Goal: Transaction & Acquisition: Purchase product/service

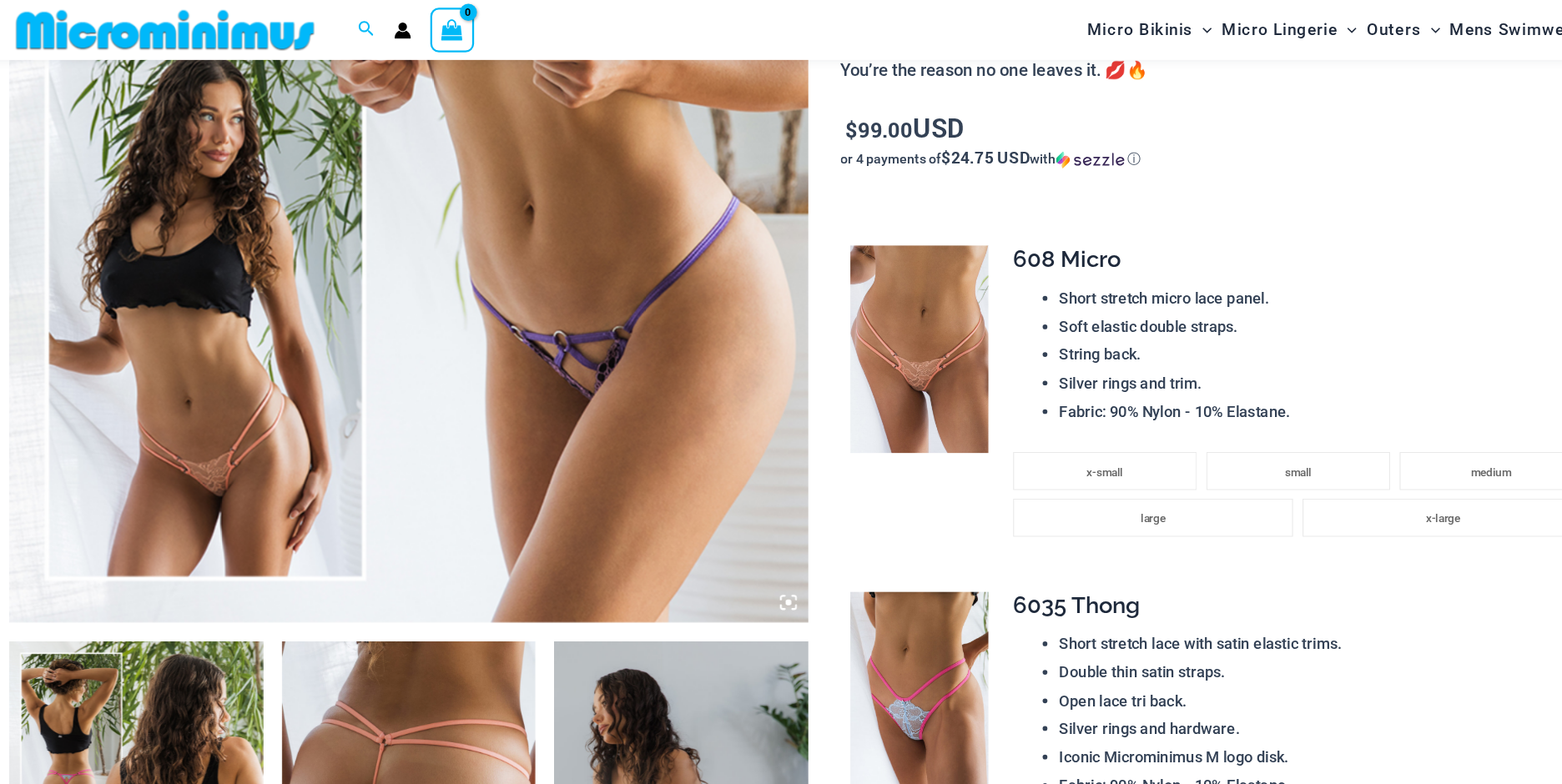
scroll to position [654, 0]
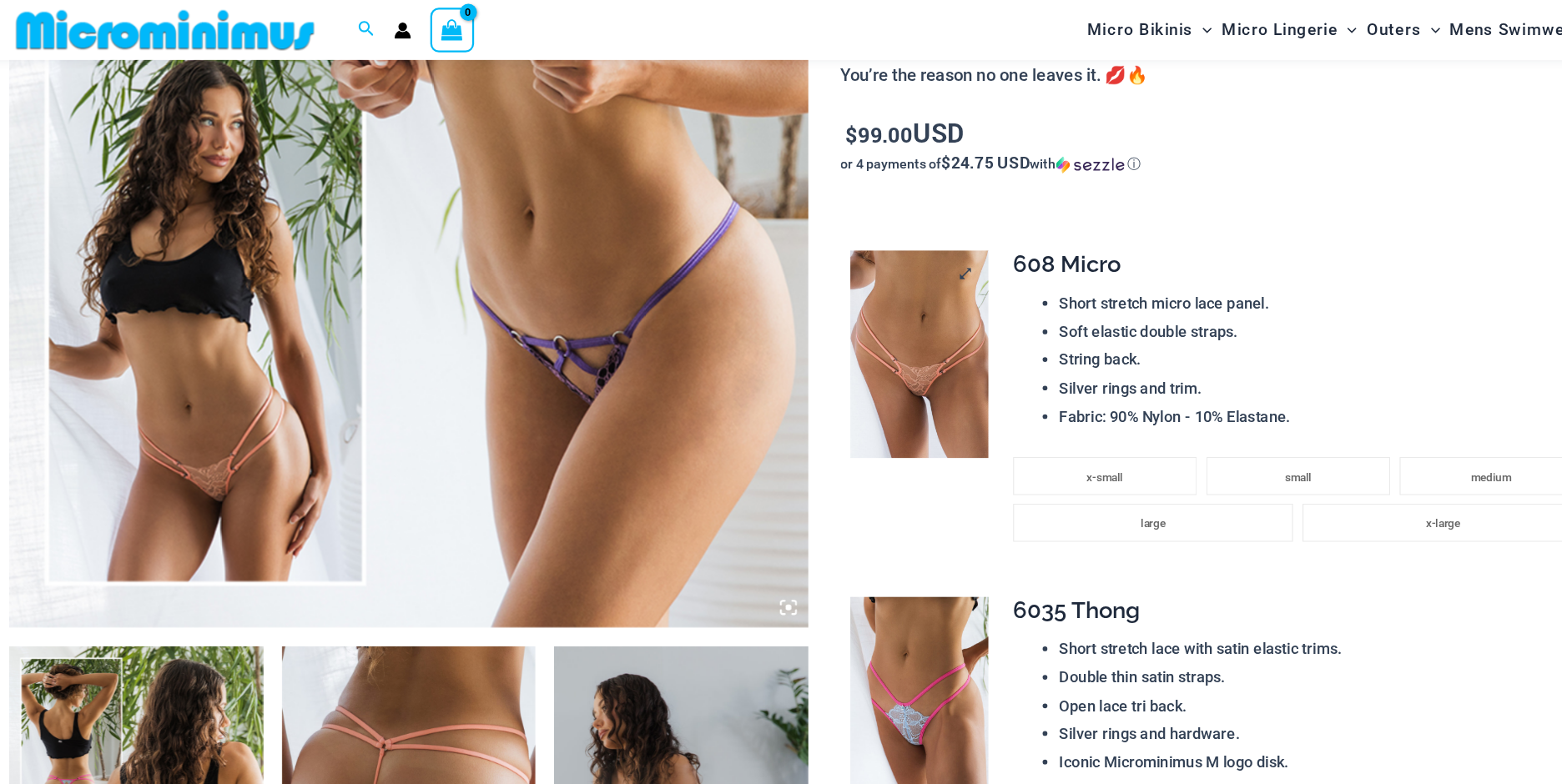
click at [908, 336] on img at bounding box center [877, 311] width 121 height 182
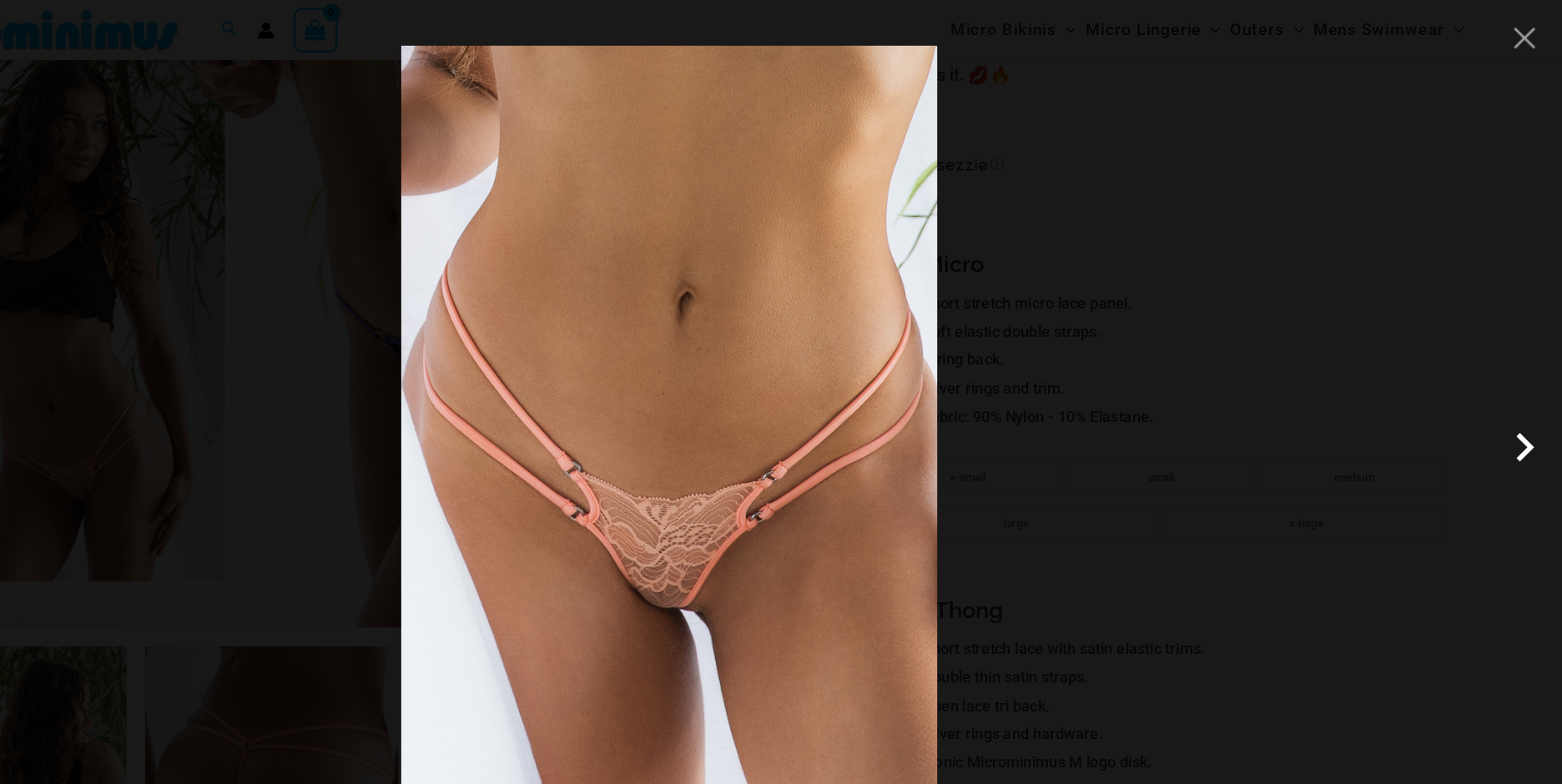
click at [1531, 395] on span at bounding box center [1529, 392] width 50 height 50
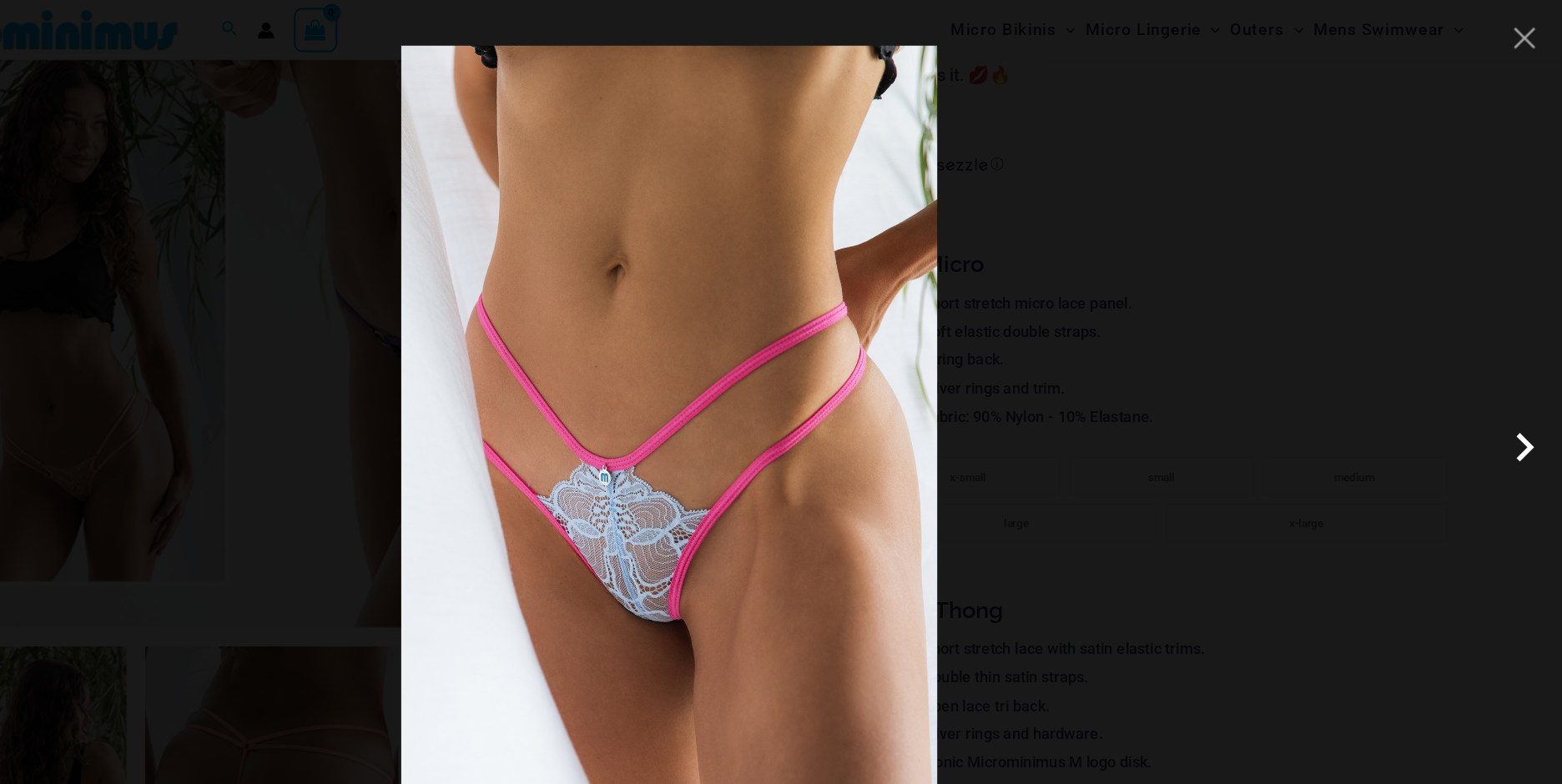
click at [1531, 395] on span at bounding box center [1529, 392] width 50 height 50
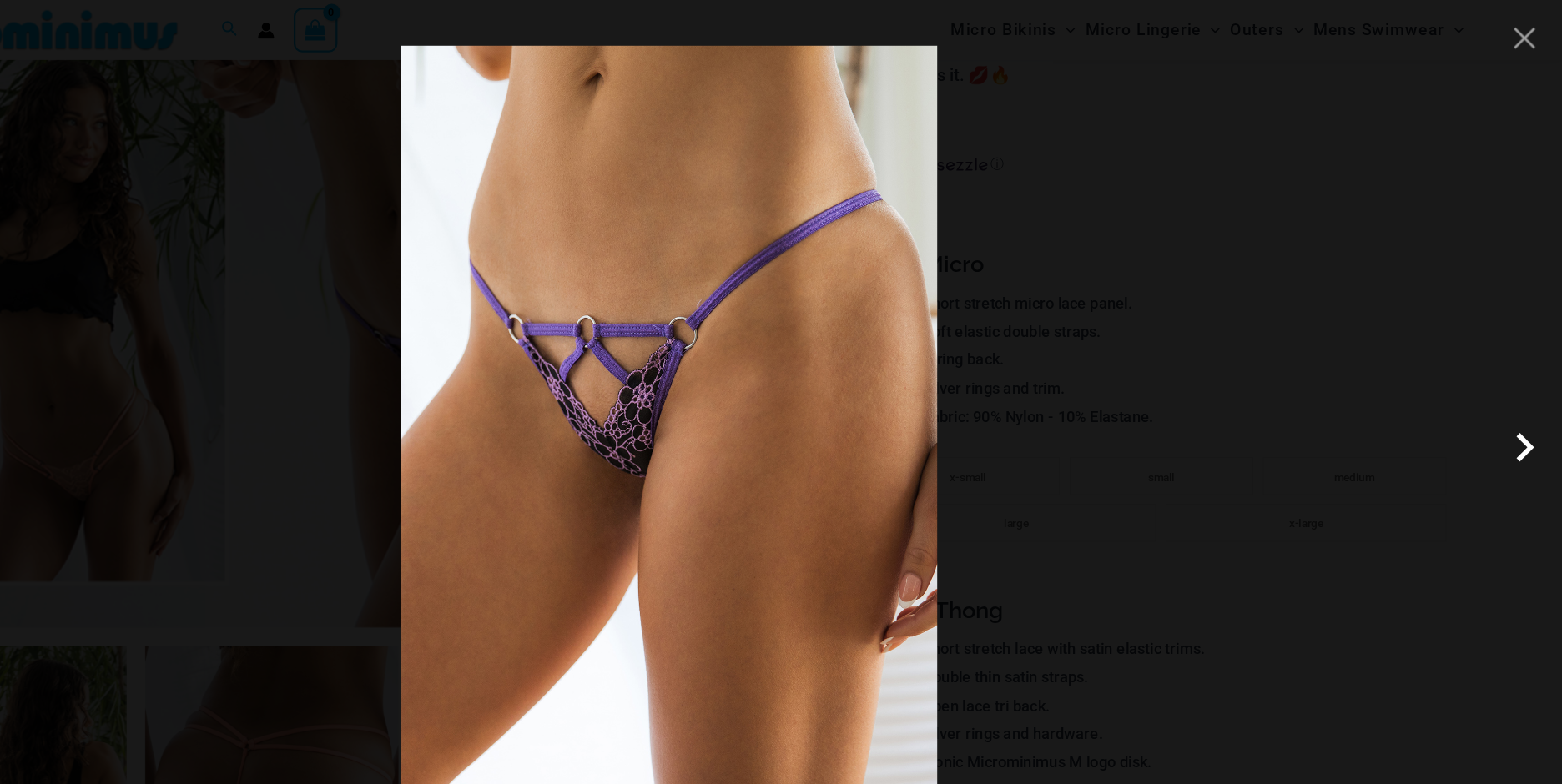
click at [1531, 395] on span at bounding box center [1529, 392] width 50 height 50
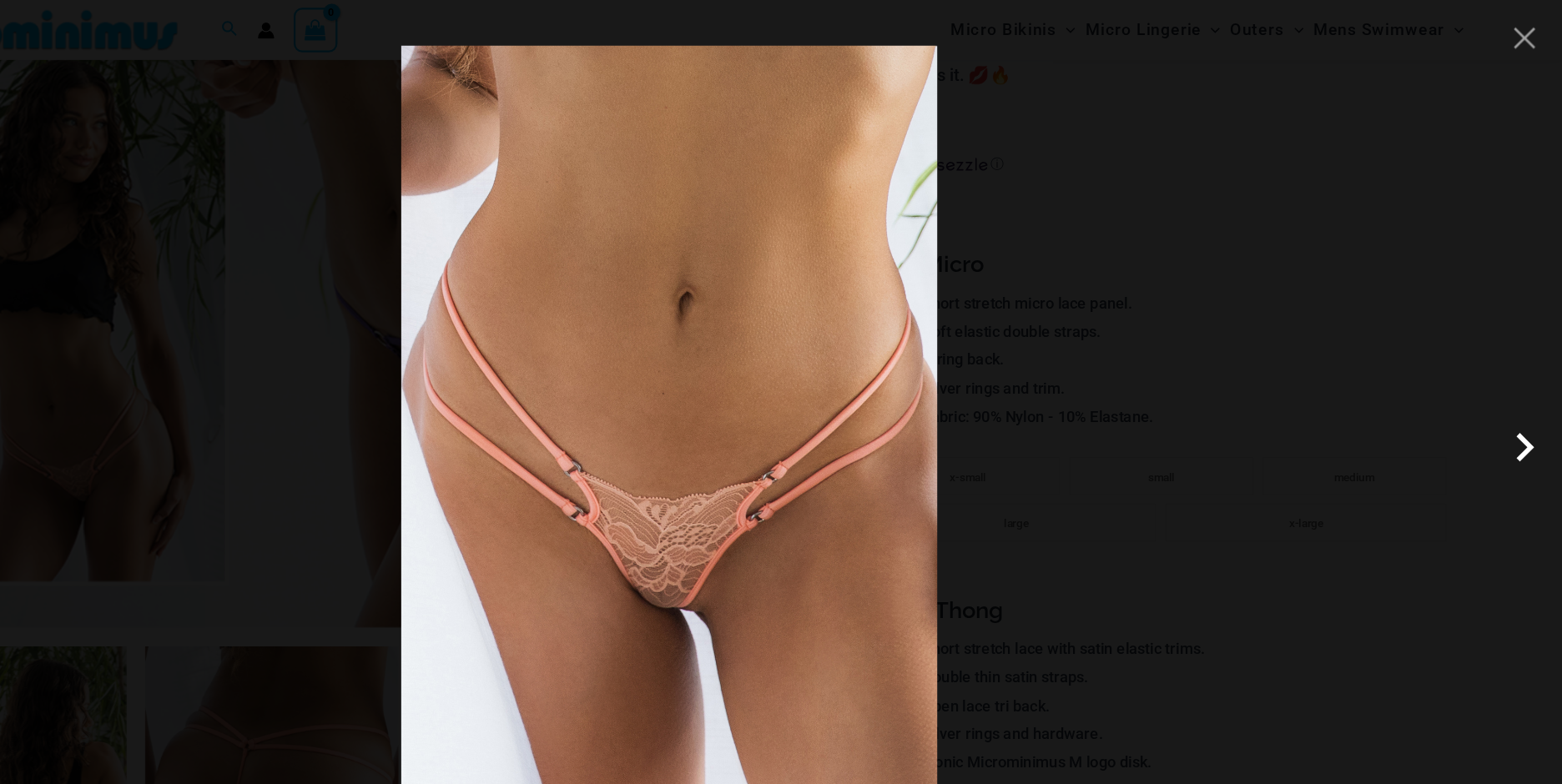
click at [1531, 395] on span at bounding box center [1529, 392] width 50 height 50
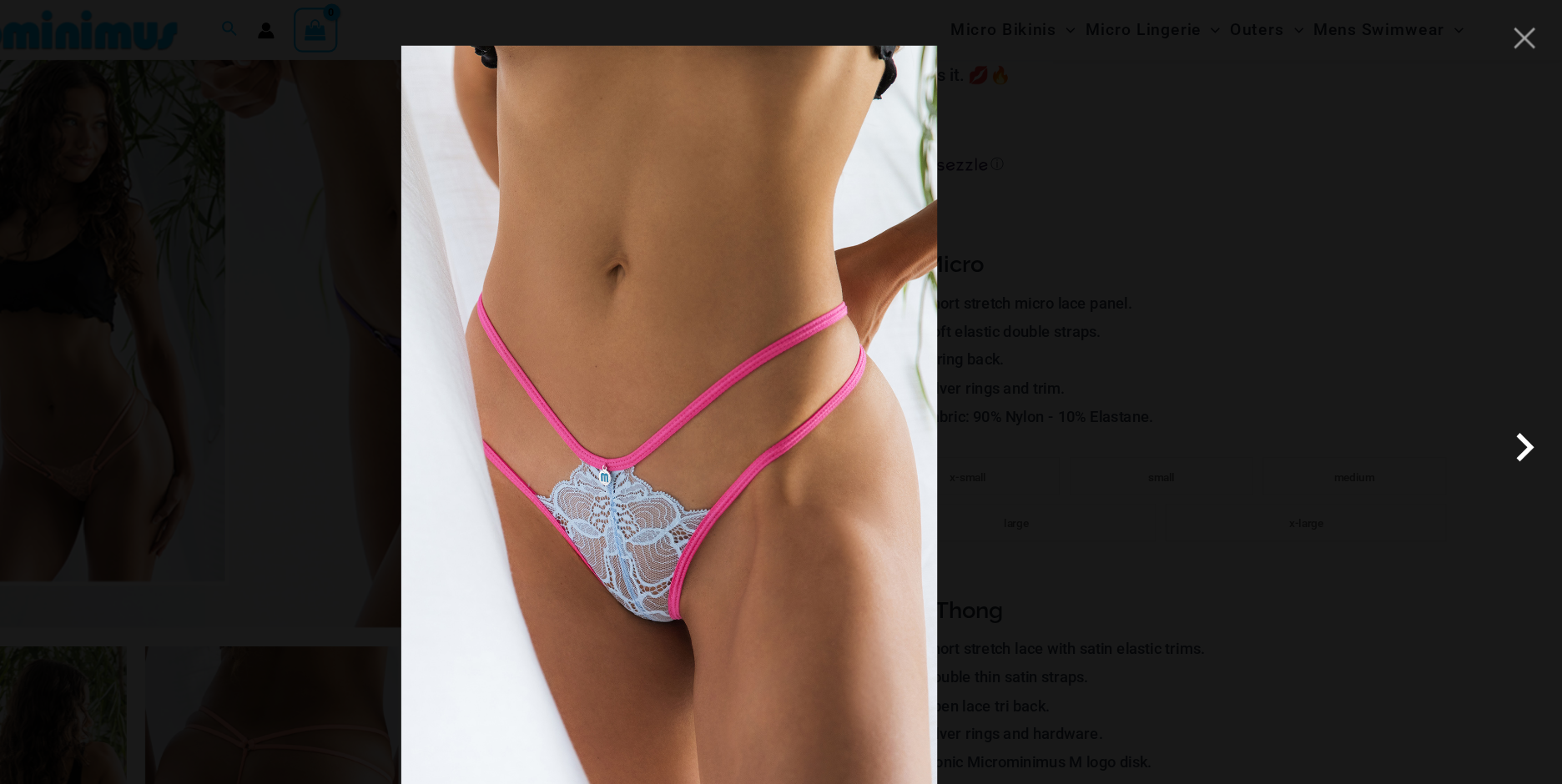
click at [1527, 392] on span at bounding box center [1529, 392] width 50 height 50
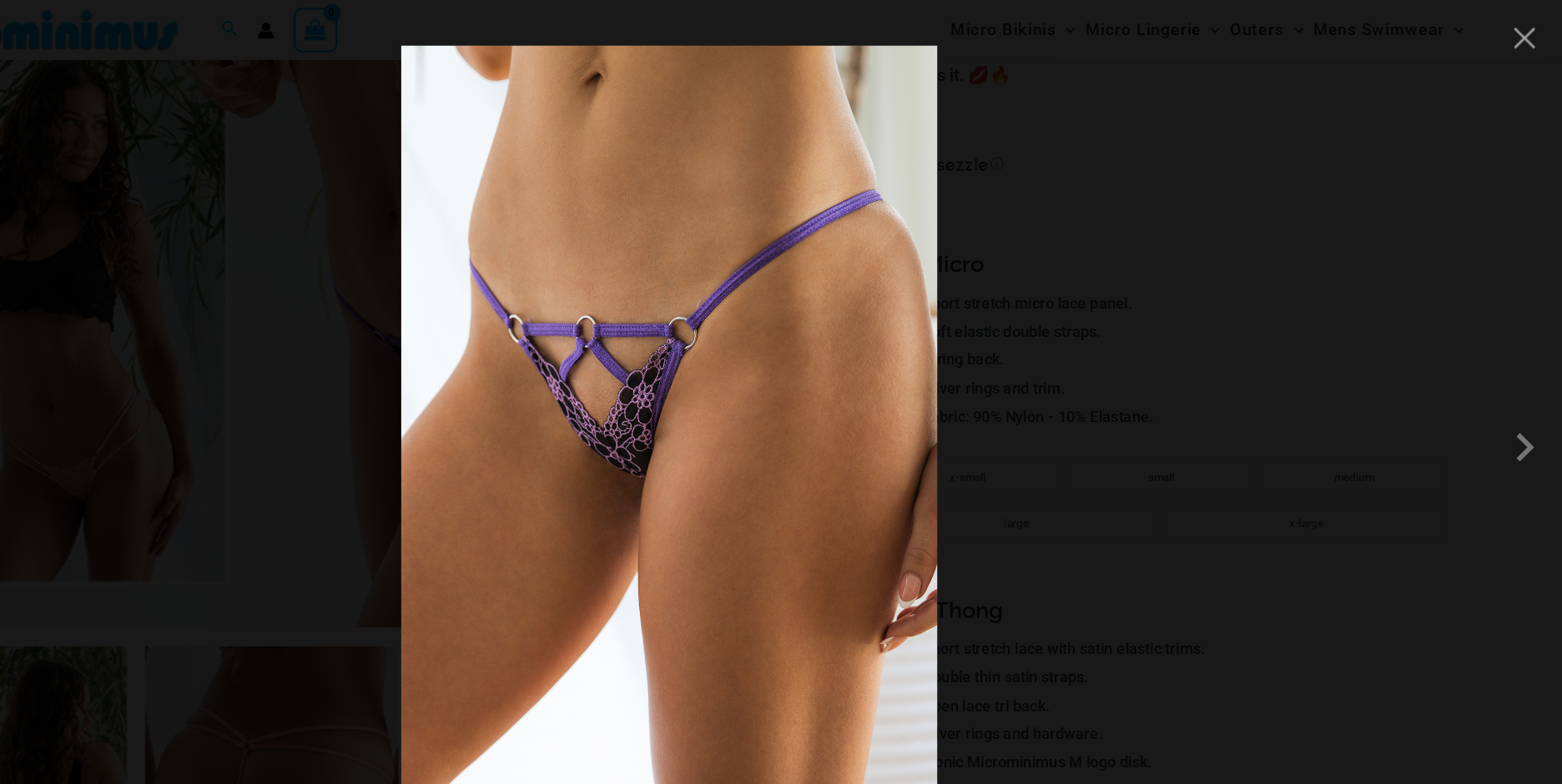
click at [1377, 399] on div at bounding box center [781, 392] width 1562 height 784
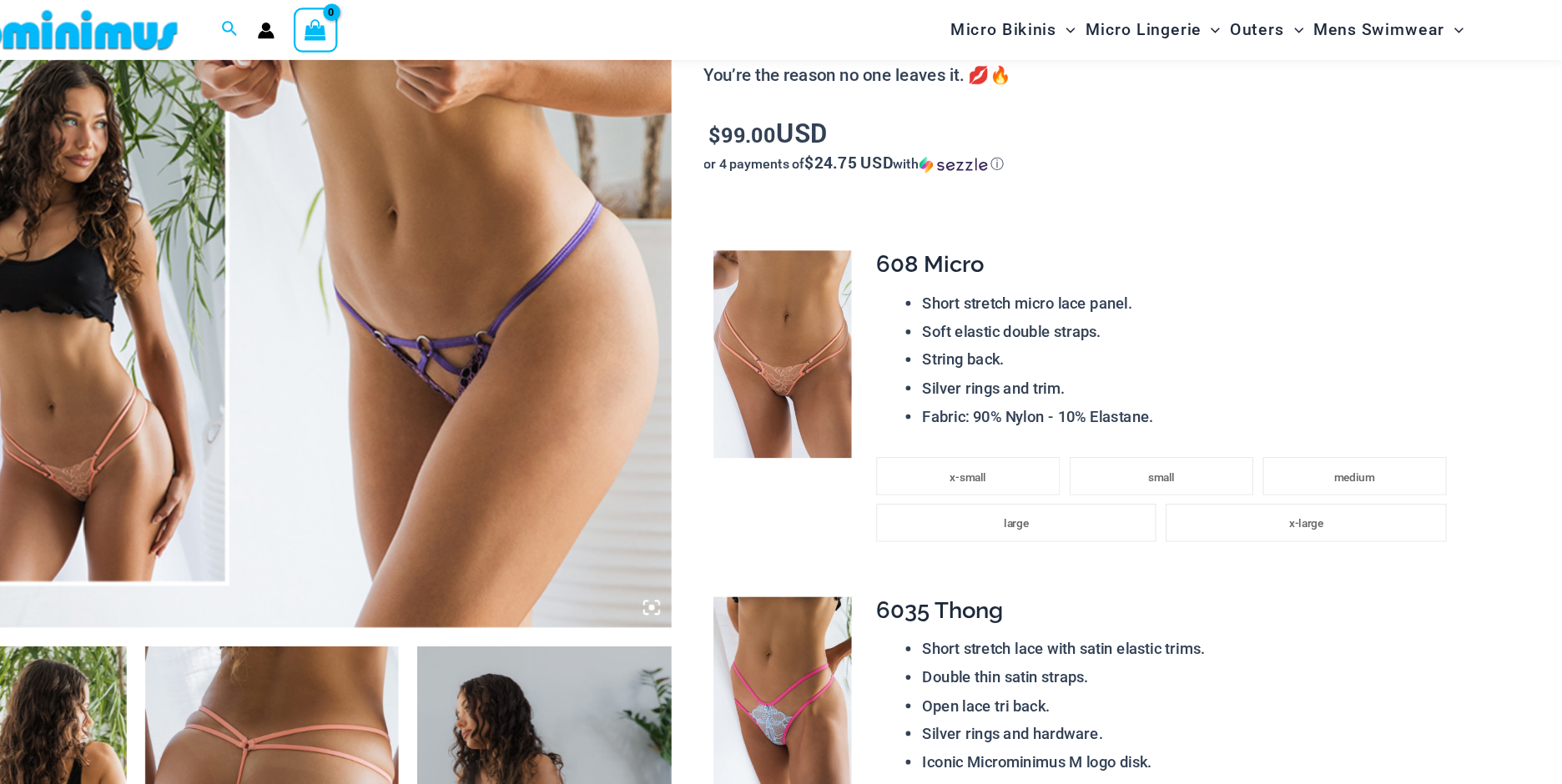
click at [612, 329] on img at bounding box center [430, 24] width 701 height 1052
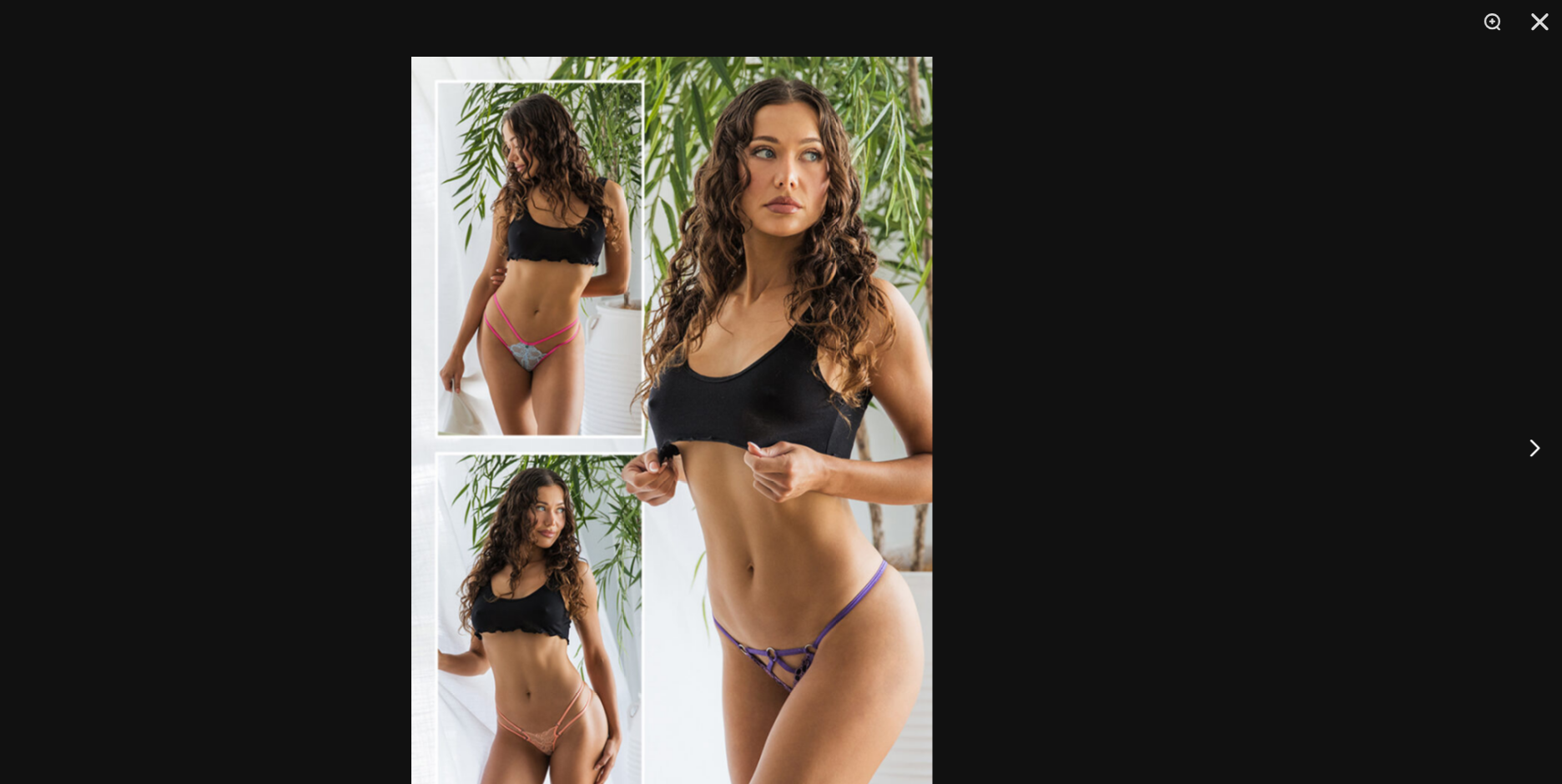
click at [821, 509] on img at bounding box center [781, 392] width 456 height 684
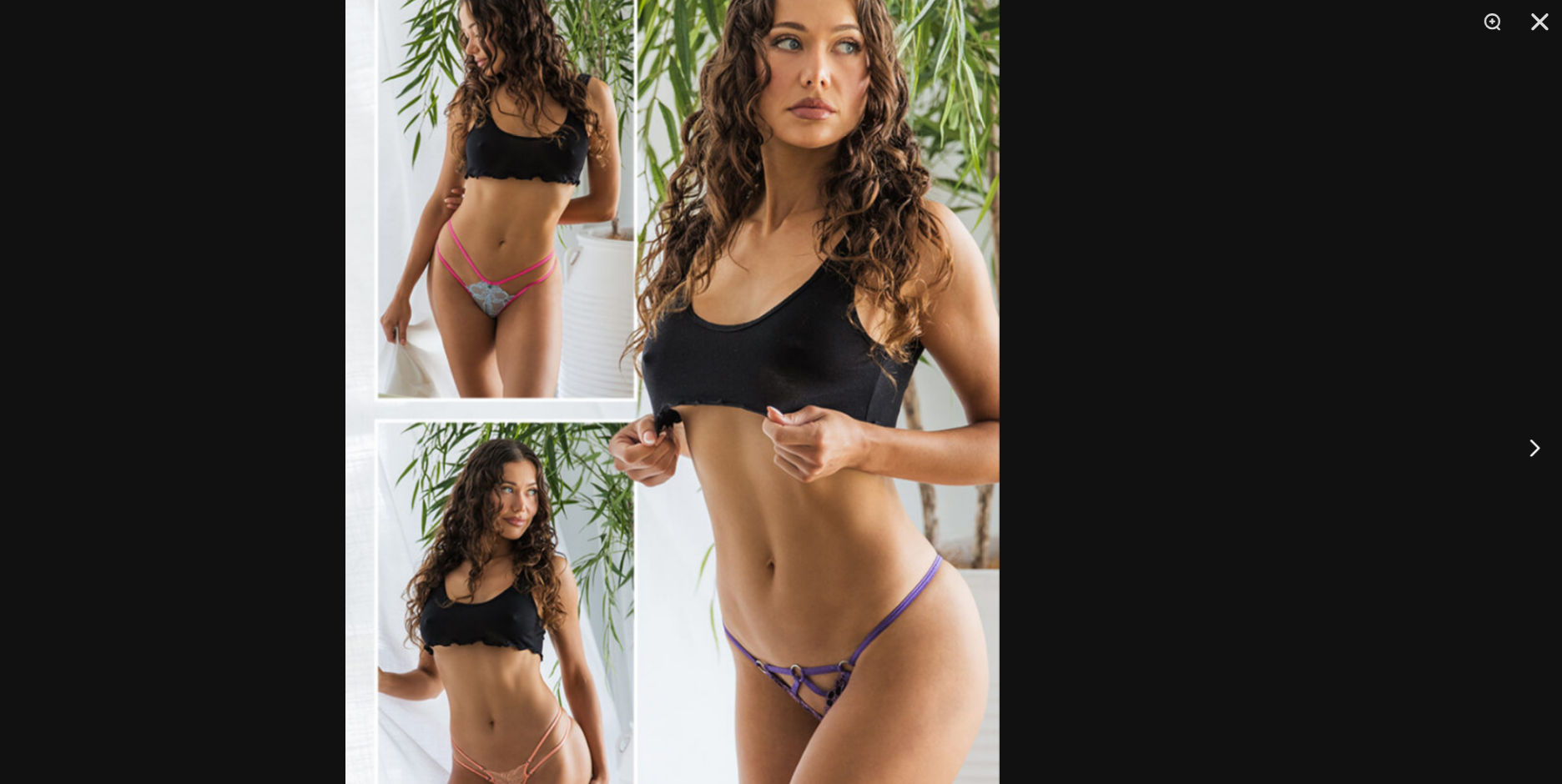
click at [1303, 447] on div at bounding box center [781, 392] width 1562 height 784
